Goal: Find contact information: Find contact information

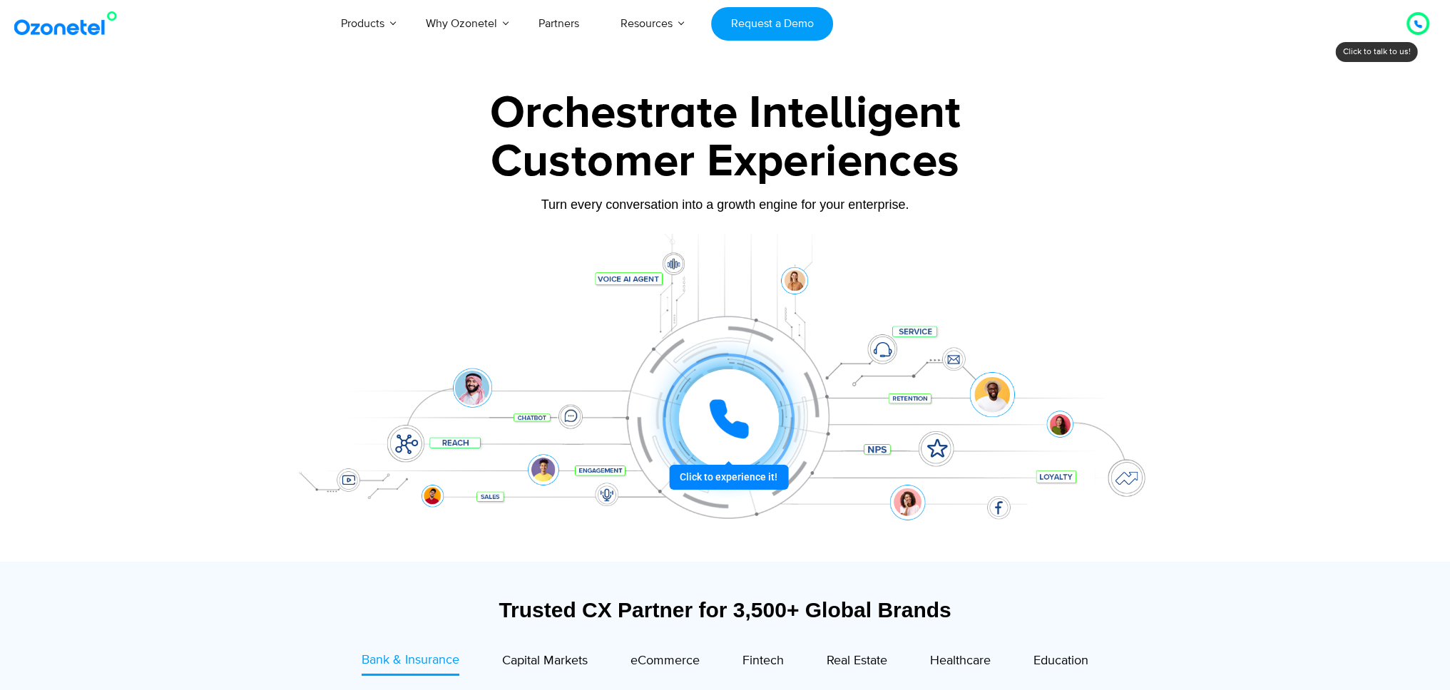
click at [730, 478] on div at bounding box center [728, 420] width 132 height 132
click at [1420, 19] on div at bounding box center [1417, 23] width 9 height 17
click at [1418, 31] on div at bounding box center [1417, 23] width 9 height 17
click at [1413, 25] on icon at bounding box center [1417, 24] width 9 height 9
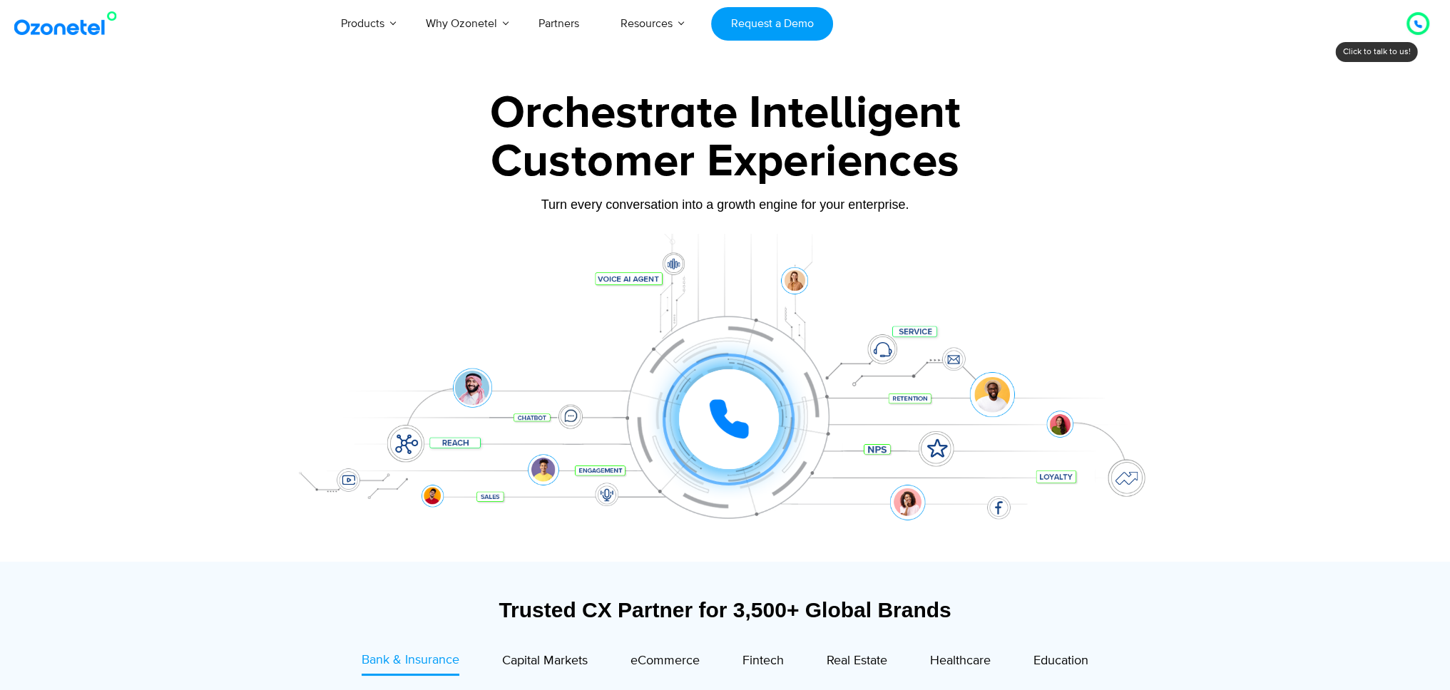
click at [1421, 25] on icon at bounding box center [1417, 24] width 9 height 9
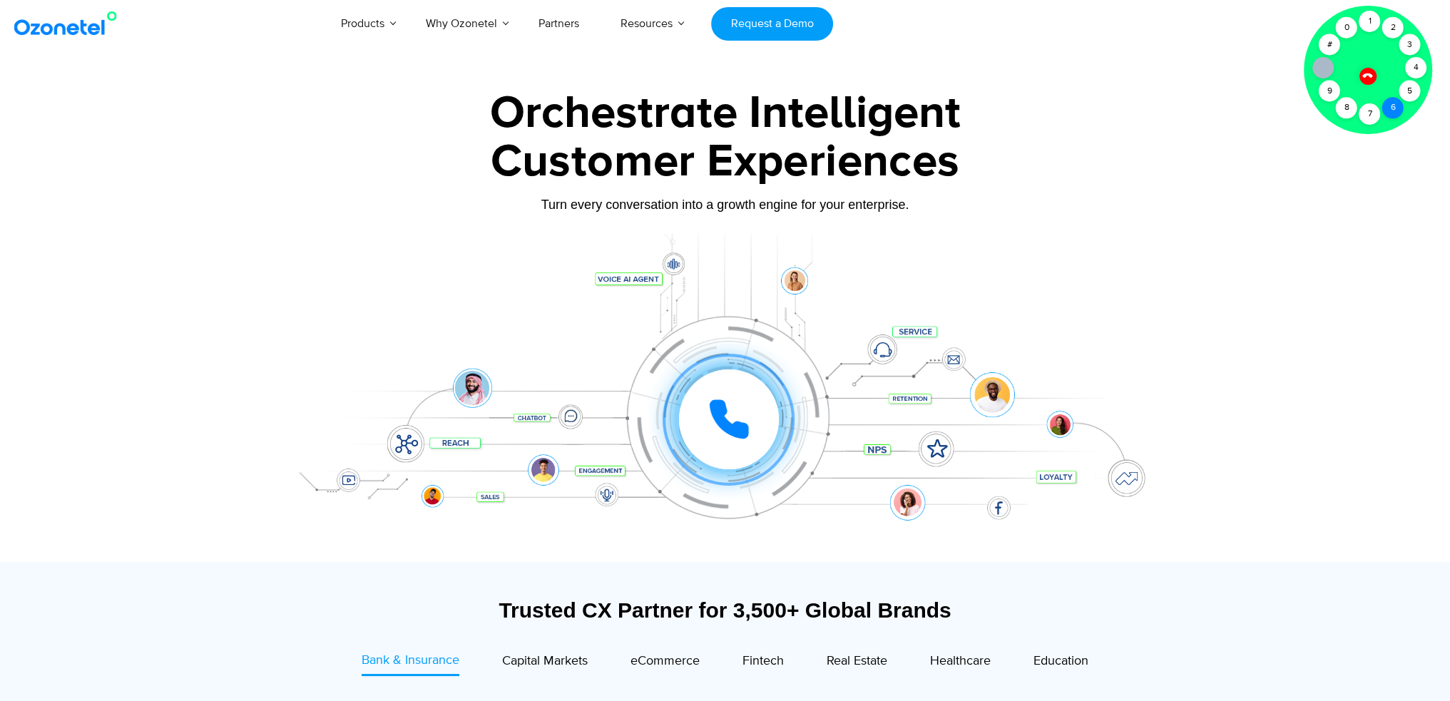
click at [1418, 24] on div "Click to talk to us! Call ended [PHONE_NUMBER]" at bounding box center [1418, 24] width 0 height 0
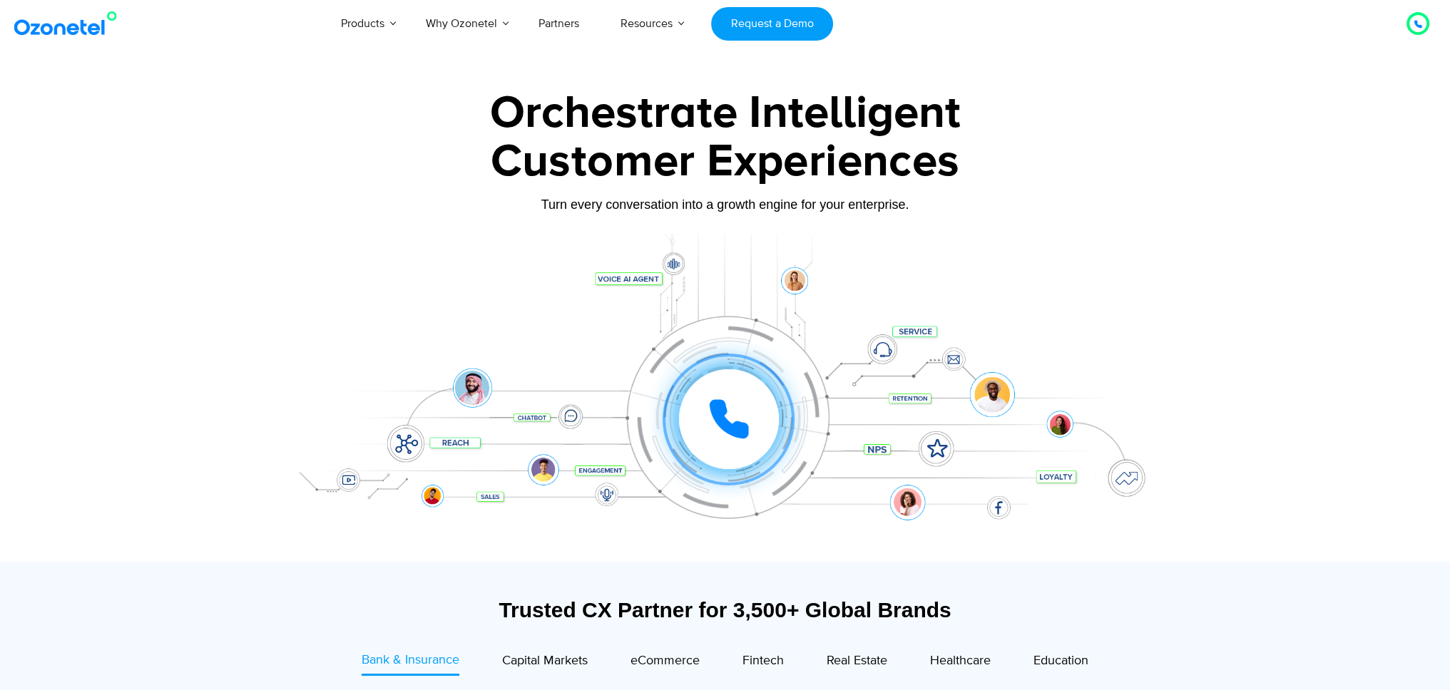
click at [1415, 21] on icon at bounding box center [1417, 24] width 7 height 7
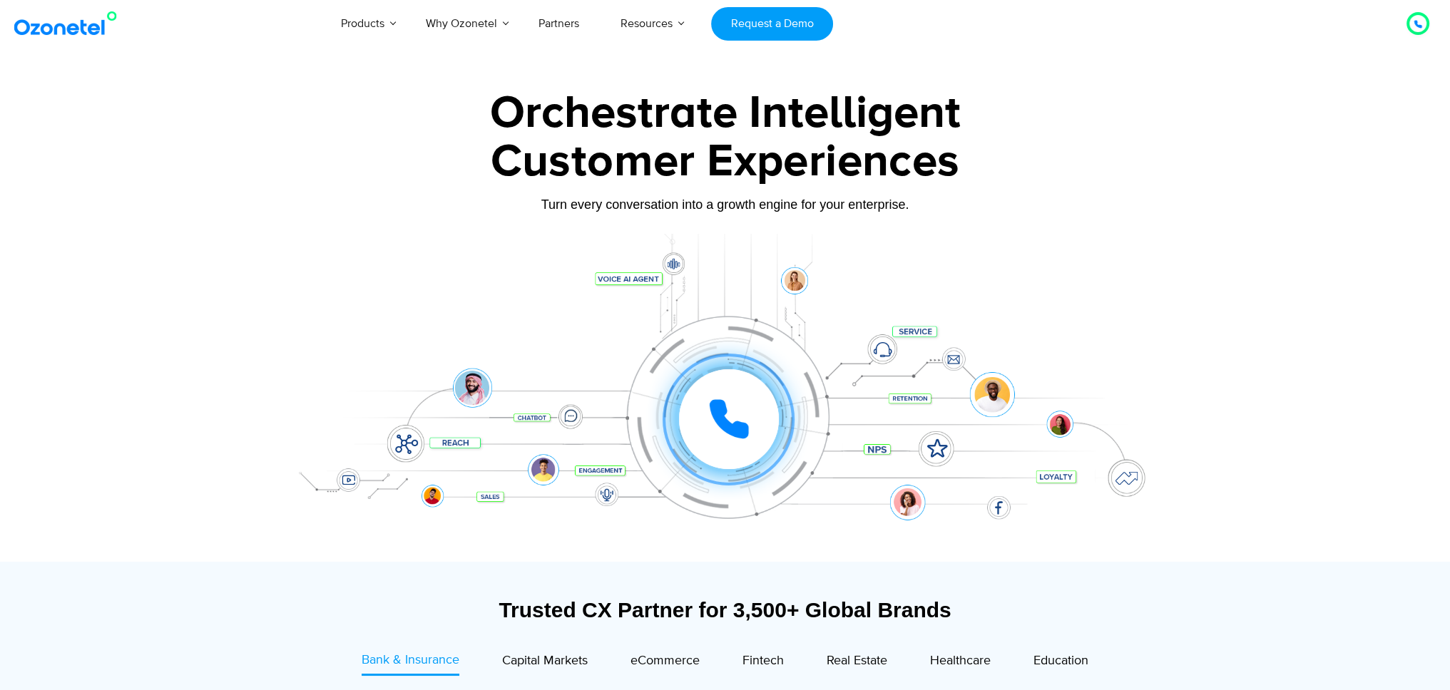
click at [1420, 19] on div at bounding box center [1417, 23] width 9 height 17
click at [1418, 33] on div at bounding box center [1417, 23] width 23 height 23
click at [749, 406] on icon at bounding box center [728, 419] width 43 height 43
click at [740, 424] on icon at bounding box center [729, 419] width 36 height 36
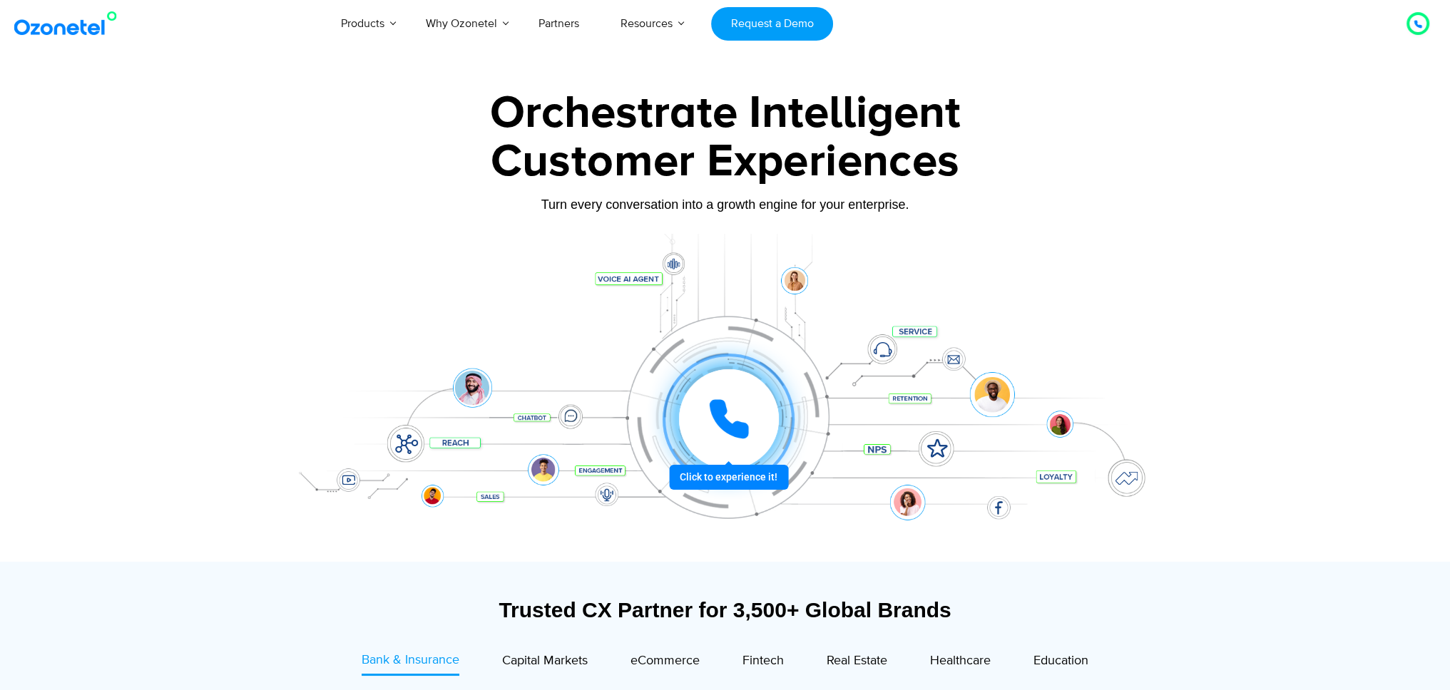
click at [732, 421] on icon at bounding box center [728, 419] width 43 height 43
click at [750, 470] on div at bounding box center [728, 420] width 106 height 106
